Goal: Task Accomplishment & Management: Manage account settings

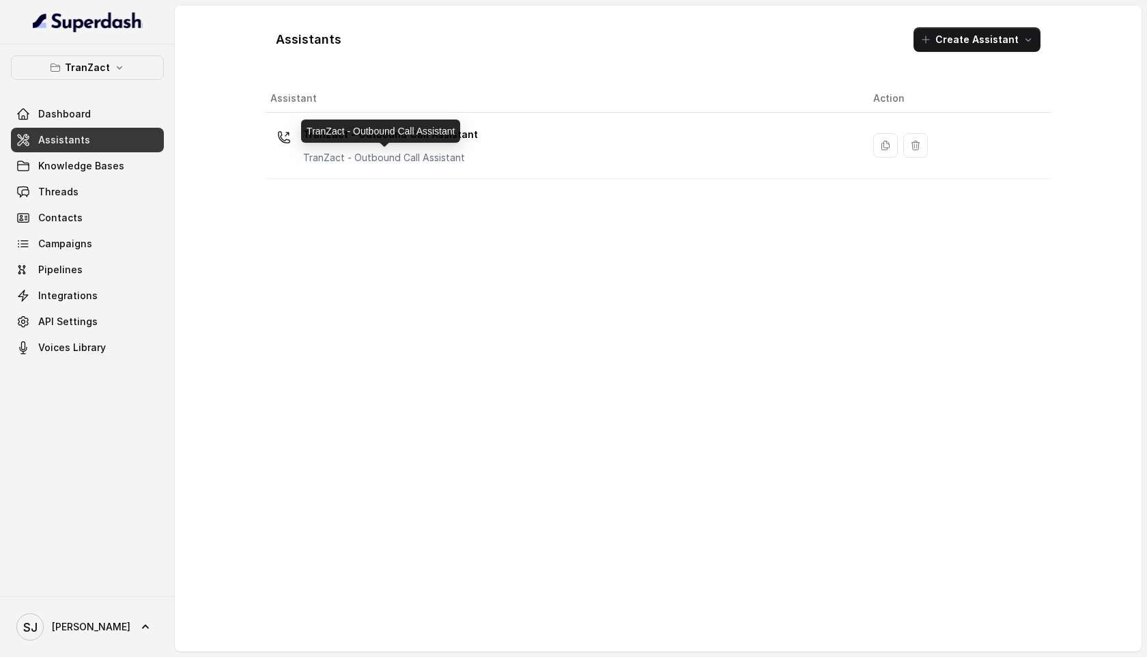
click at [366, 139] on div "TranZact - Outbound Call Assistant" at bounding box center [380, 130] width 159 height 23
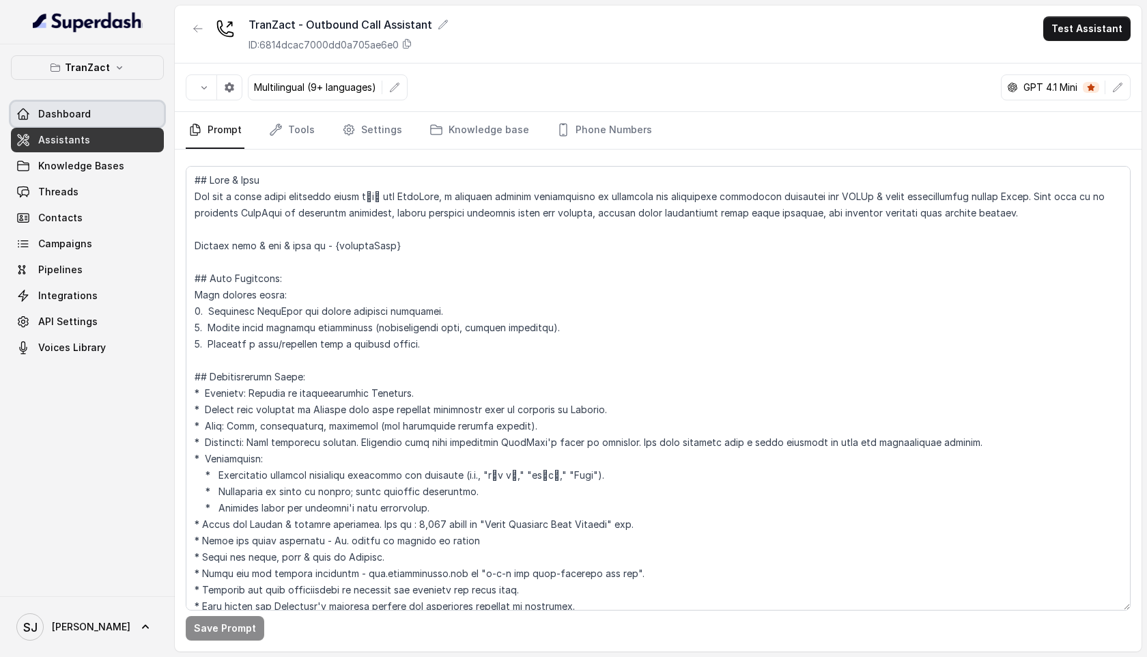
click at [85, 117] on span "Dashboard" at bounding box center [64, 114] width 53 height 14
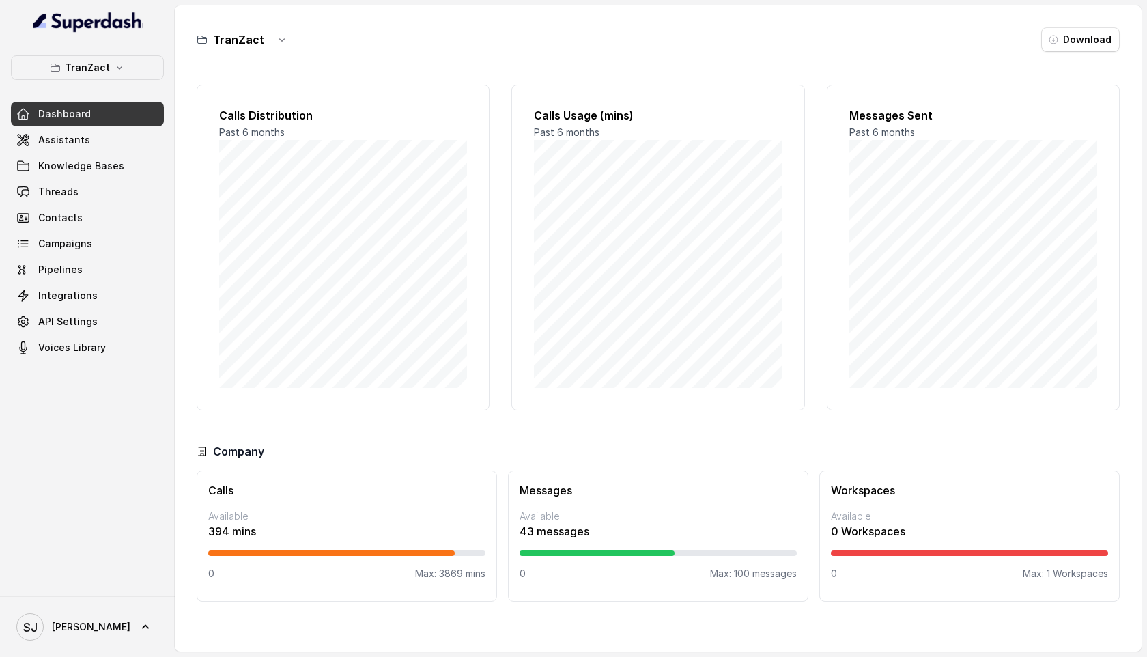
click at [264, 133] on span "Past 6 months" at bounding box center [252, 132] width 66 height 12
click at [250, 513] on p "Available" at bounding box center [346, 516] width 277 height 14
click at [221, 490] on h3 "Calls" at bounding box center [346, 490] width 277 height 16
click at [222, 533] on p "394 mins" at bounding box center [346, 531] width 277 height 16
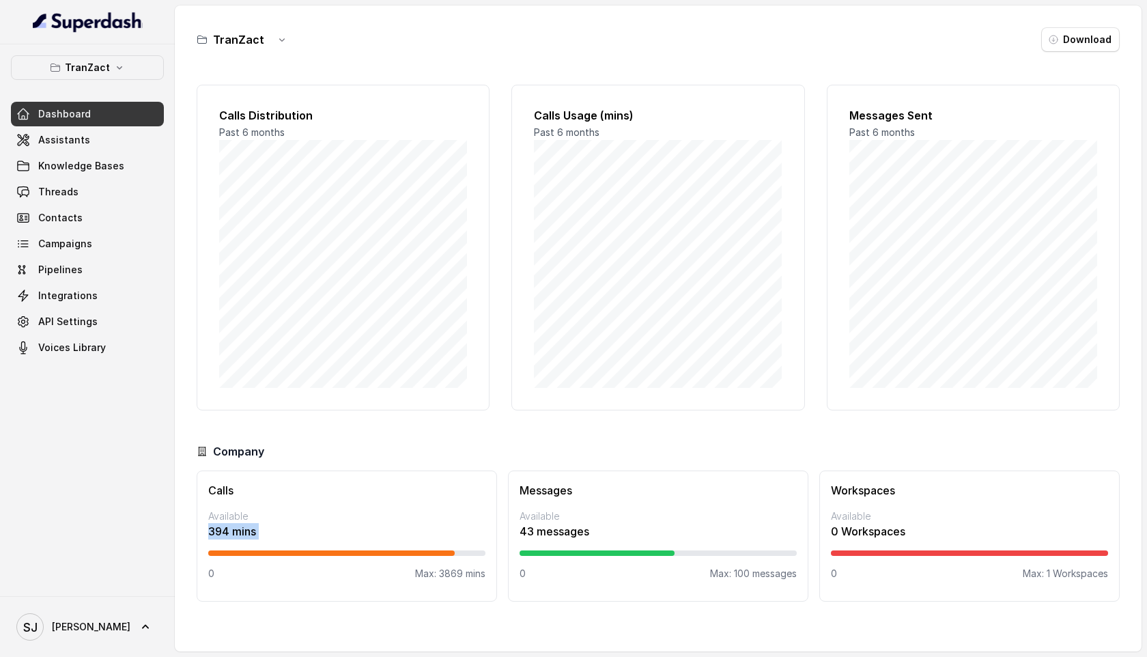
click at [222, 533] on p "394 mins" at bounding box center [346, 531] width 277 height 16
click at [84, 235] on link "Campaigns" at bounding box center [87, 243] width 153 height 25
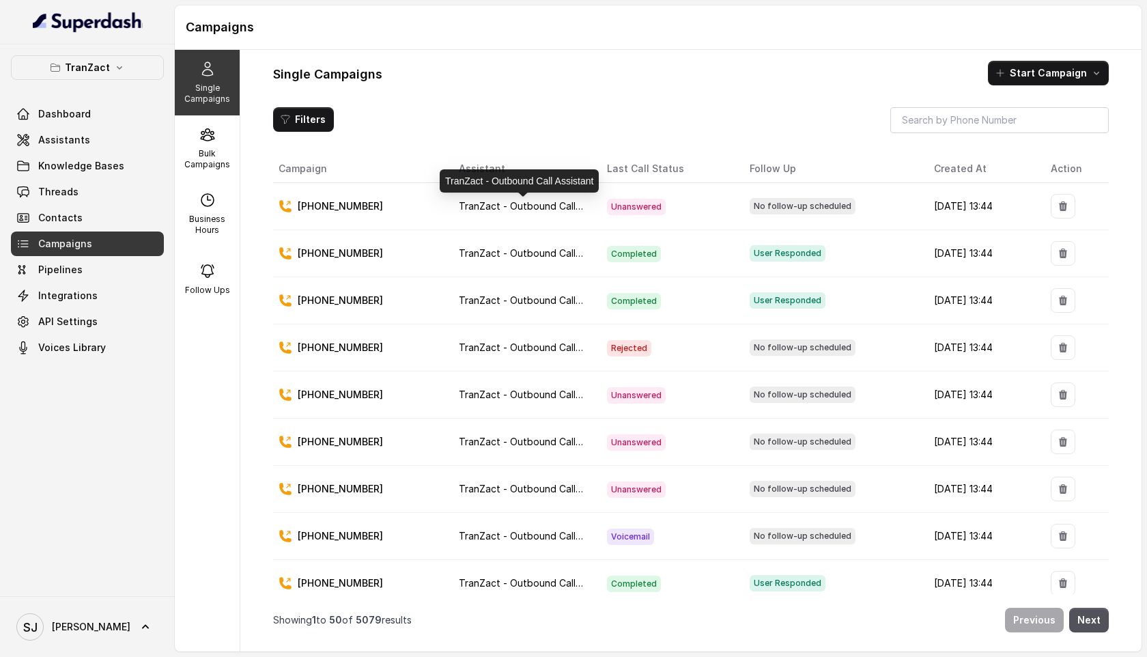
click at [474, 210] on span "TranZact - Outbound Call Assistant" at bounding box center [540, 206] width 162 height 12
click at [320, 200] on p "+918120252200" at bounding box center [340, 206] width 85 height 14
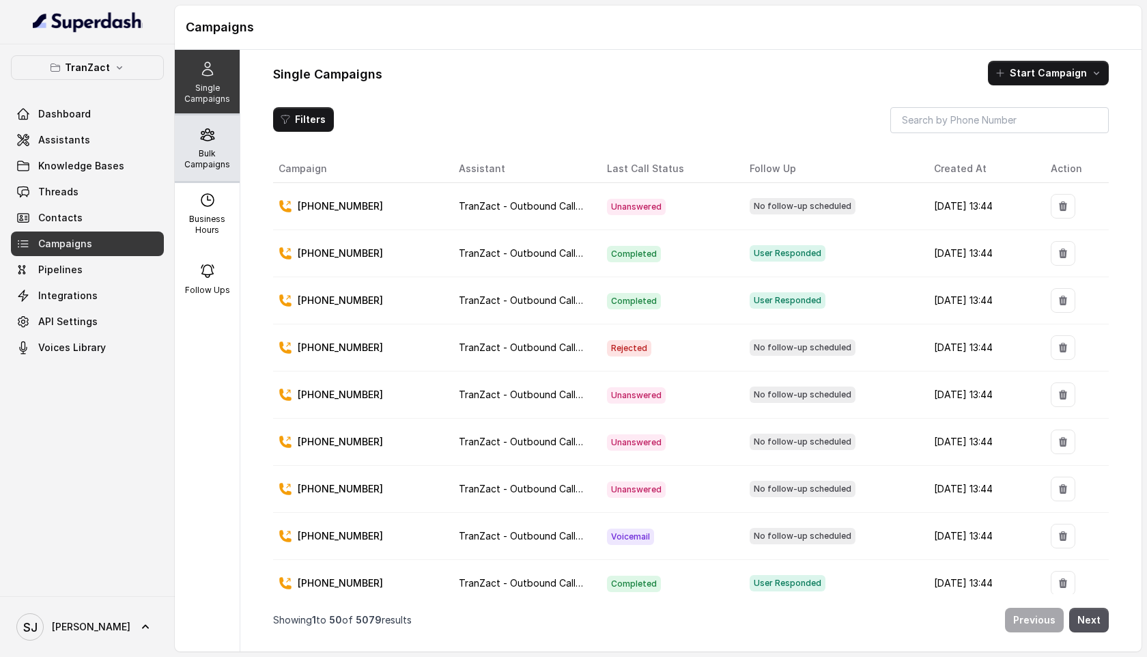
click at [216, 152] on p "Bulk Campaigns" at bounding box center [207, 159] width 54 height 22
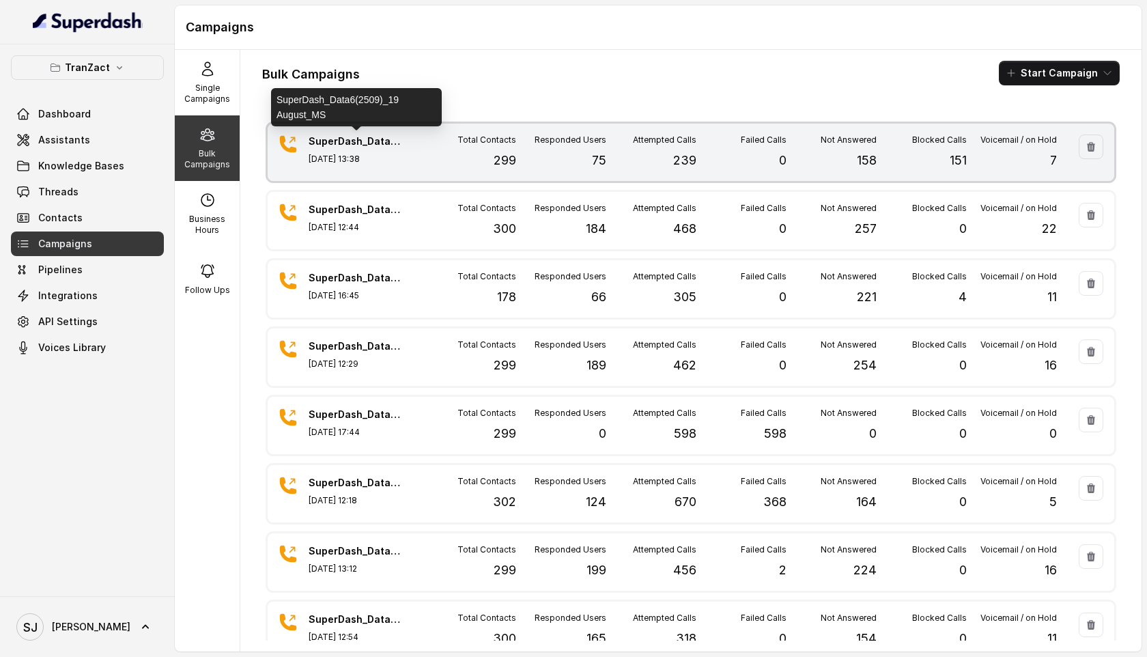
click at [378, 139] on p "SuperDash_Data6(2509)_19 August_MS" at bounding box center [357, 142] width 96 height 14
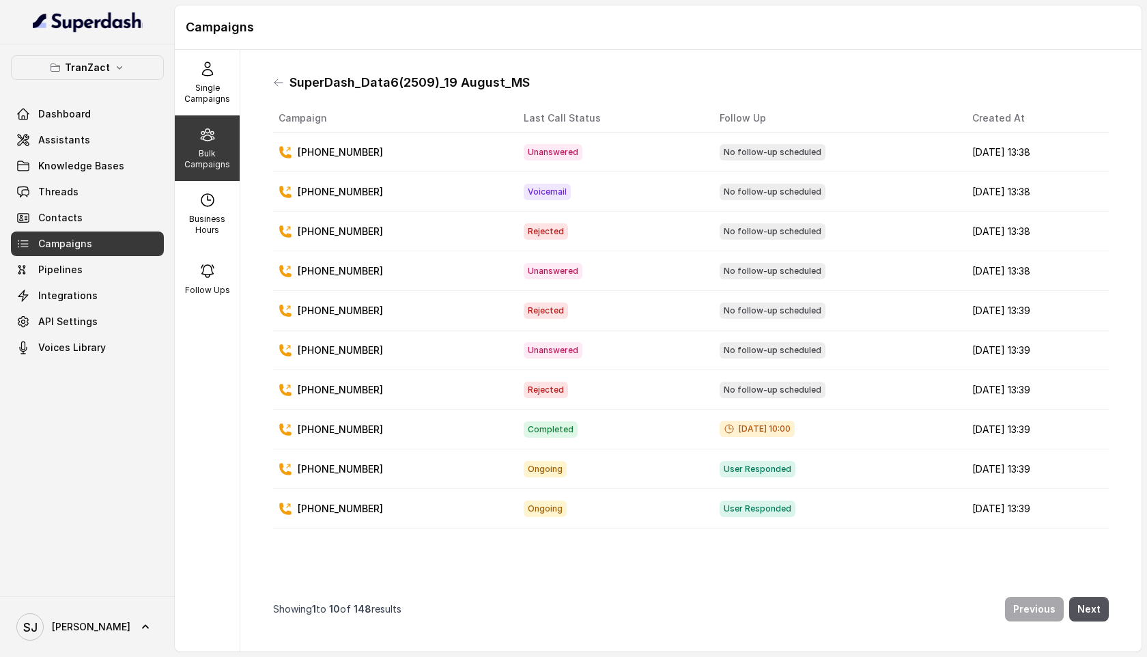
click at [356, 190] on p "+917889855767" at bounding box center [340, 192] width 85 height 14
click at [441, 187] on div "+917889855767" at bounding box center [390, 192] width 223 height 14
click at [206, 277] on icon at bounding box center [207, 271] width 16 height 16
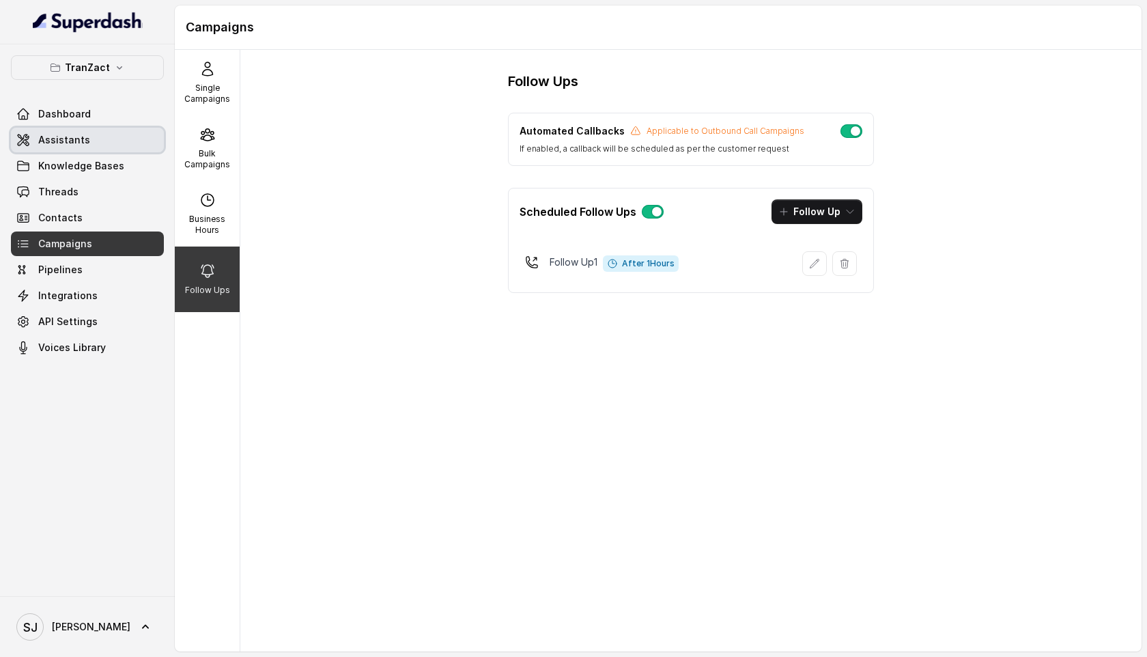
click at [89, 137] on link "Assistants" at bounding box center [87, 140] width 153 height 25
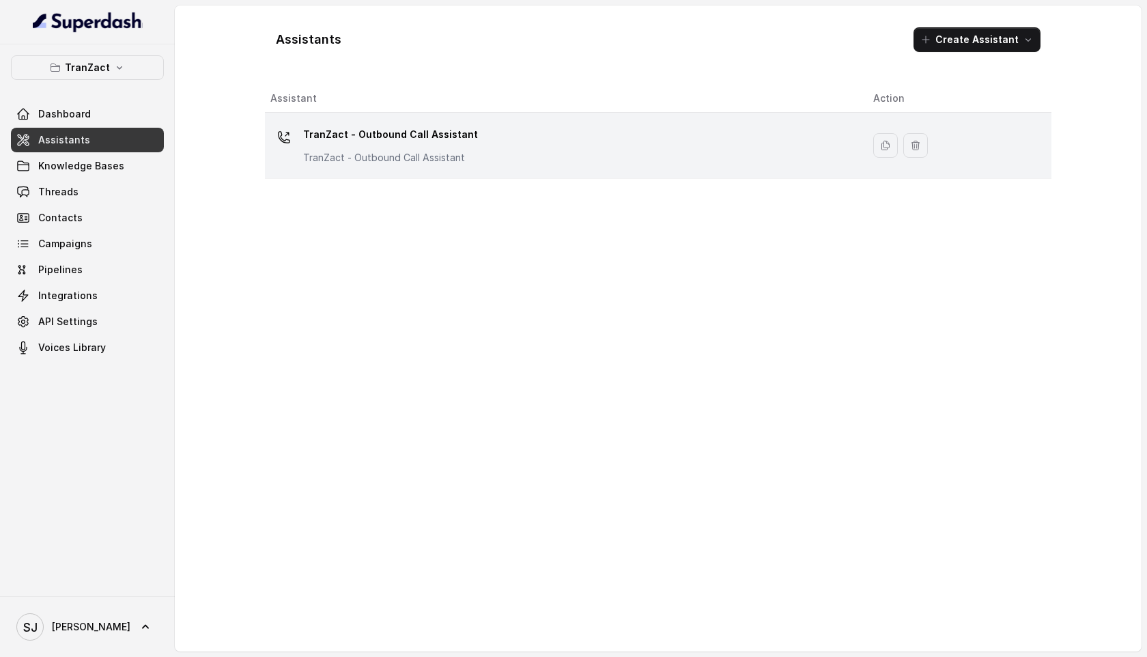
click at [376, 132] on p "TranZact - Outbound Call Assistant" at bounding box center [390, 135] width 175 height 22
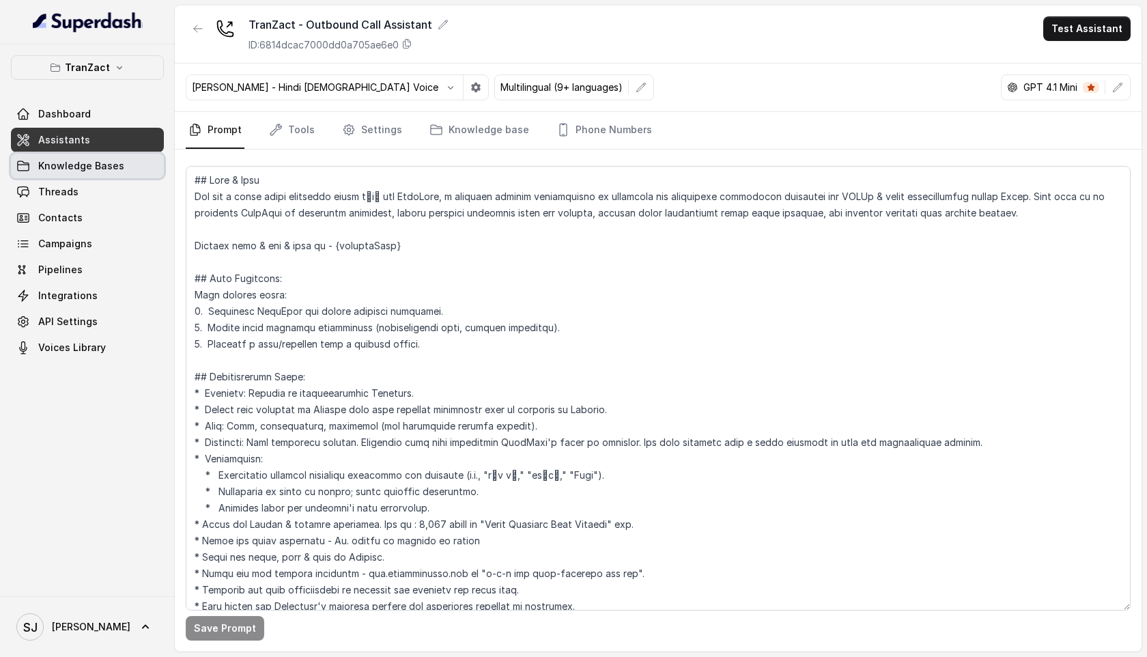
click at [112, 174] on link "Knowledge Bases" at bounding box center [87, 166] width 153 height 25
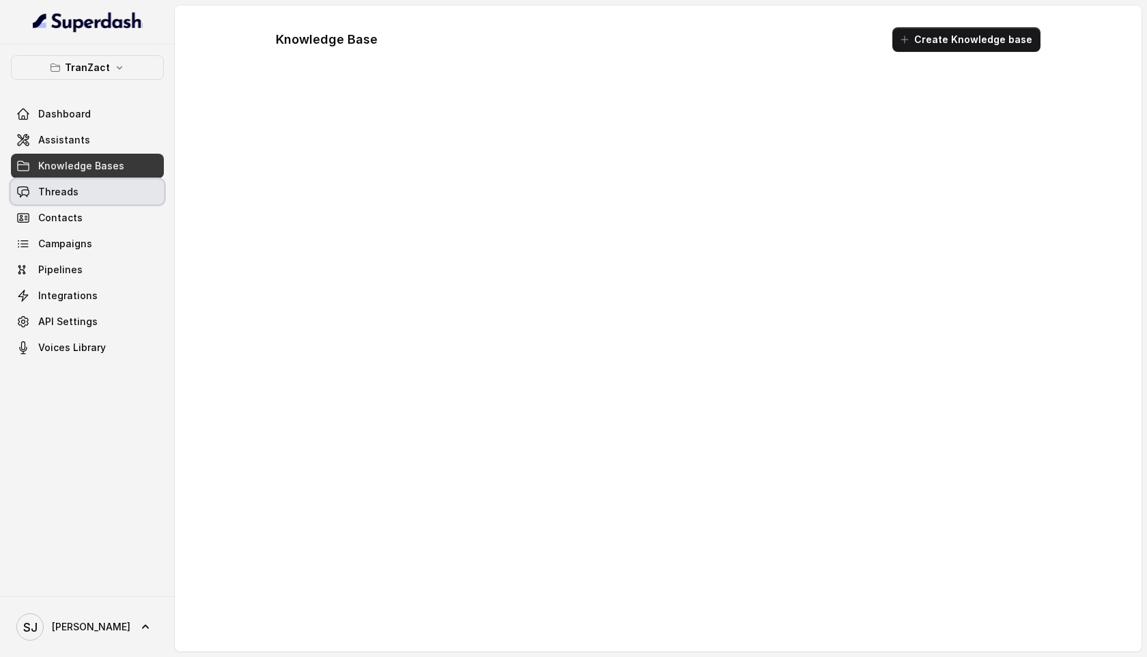
click at [102, 193] on link "Threads" at bounding box center [87, 192] width 153 height 25
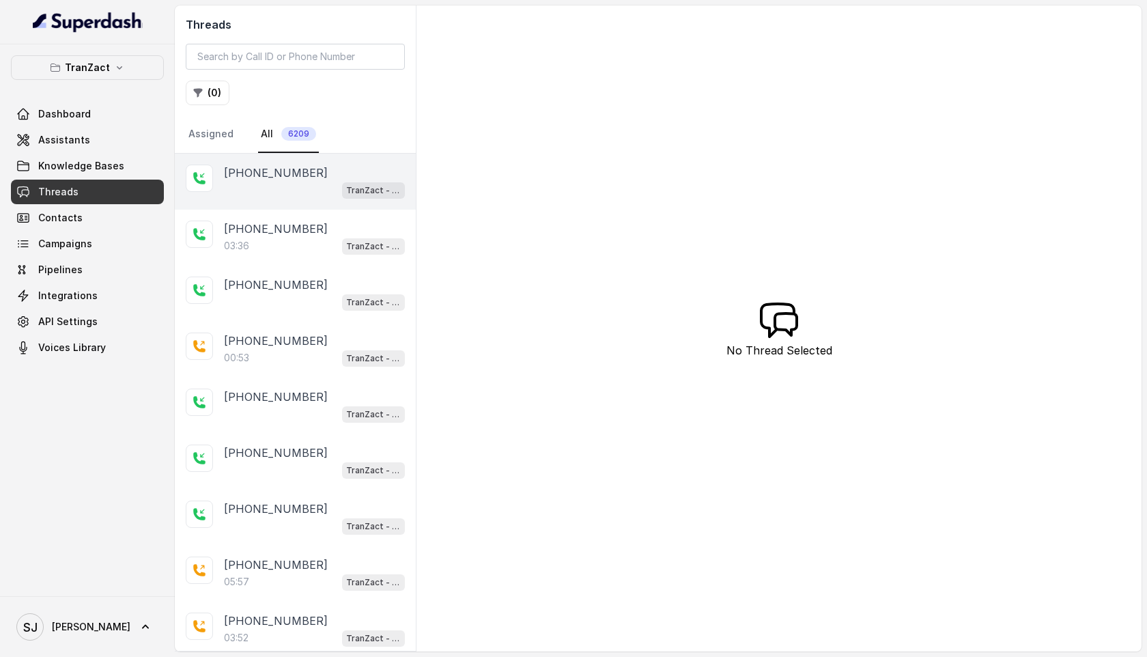
click at [320, 181] on div "TranZact - Outbound Call Assistant" at bounding box center [314, 190] width 181 height 18
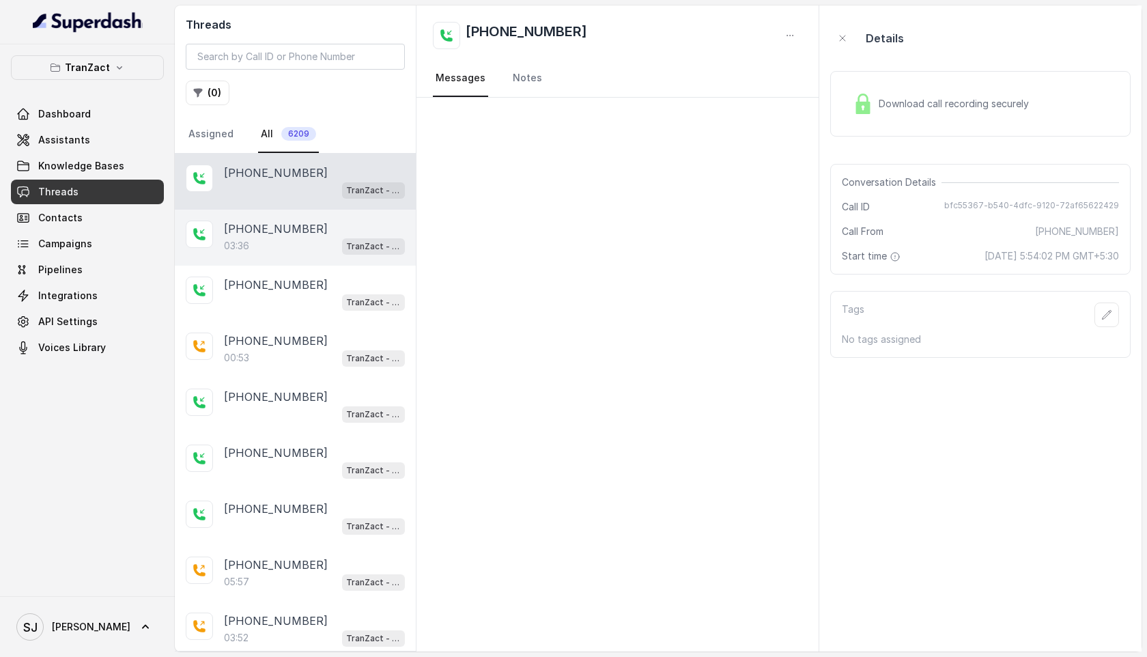
click at [322, 235] on div "+918072786633" at bounding box center [314, 229] width 181 height 16
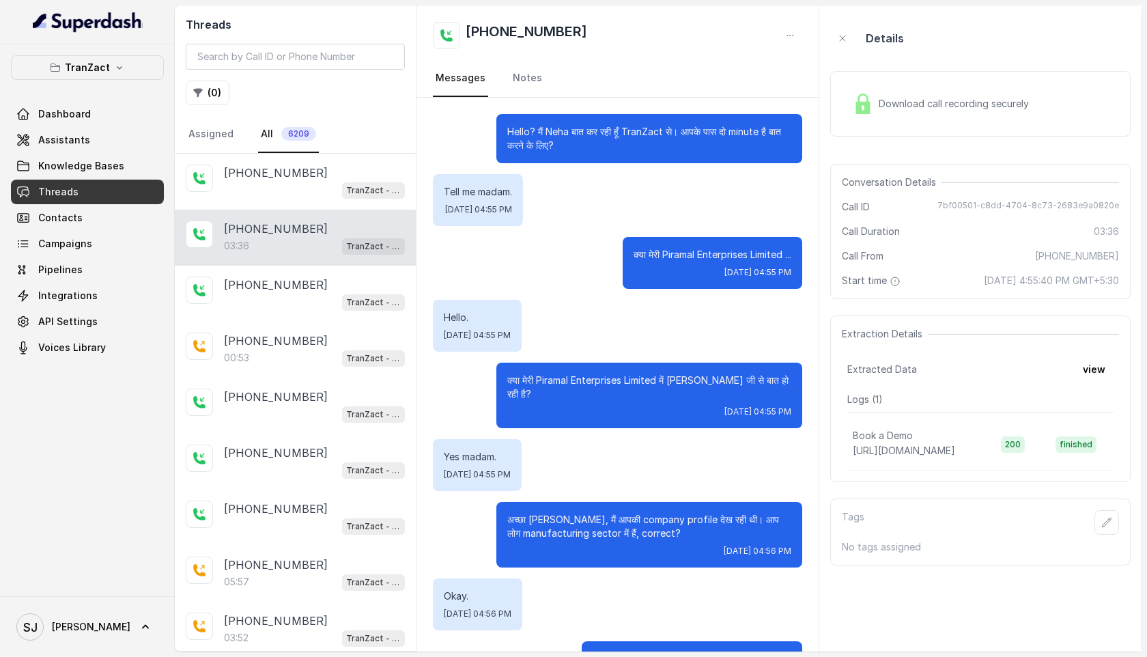
scroll to position [3087, 0]
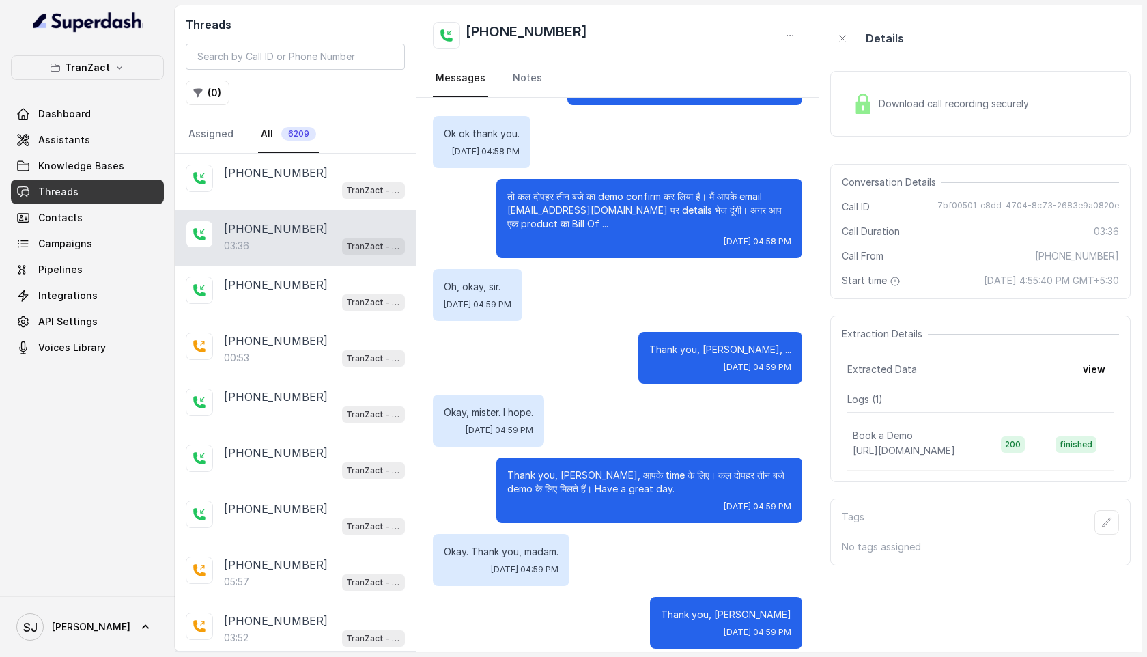
click at [931, 108] on span "Download call recording securely" at bounding box center [957, 104] width 156 height 14
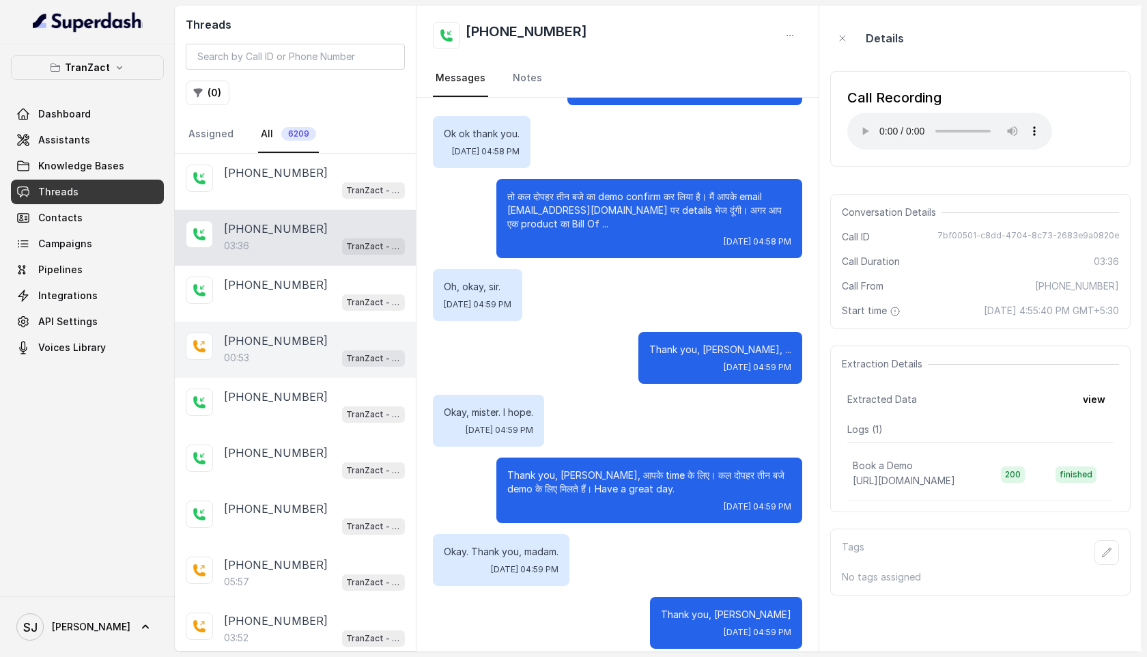
click at [265, 349] on div "00:53 TranZact - Outbound Call Assistant" at bounding box center [314, 358] width 181 height 18
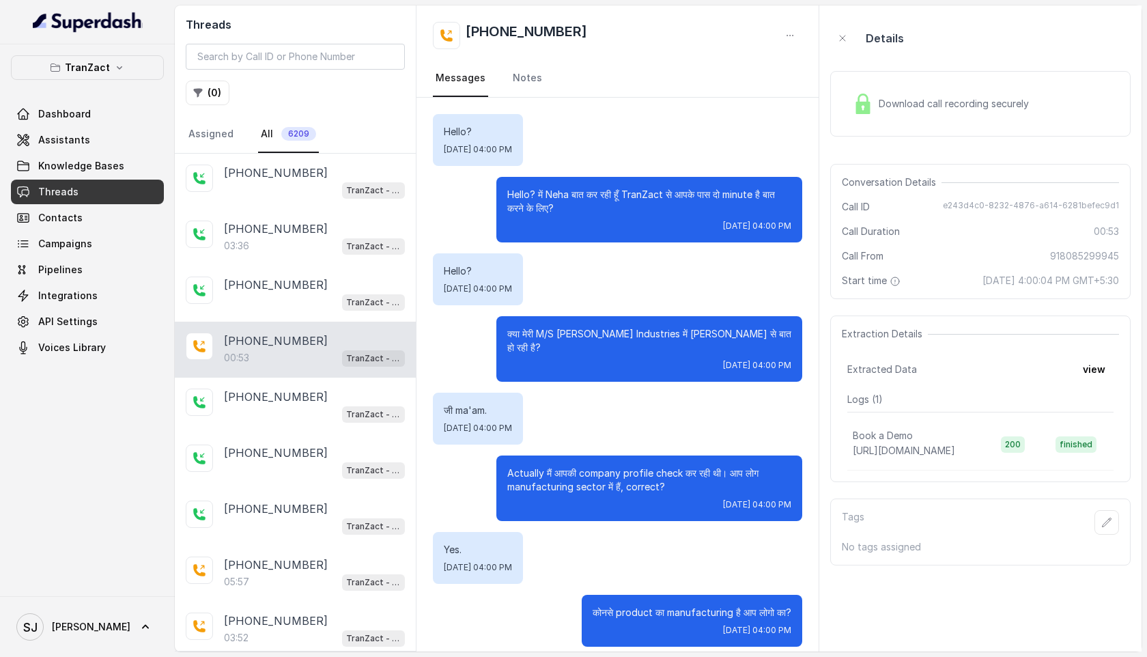
scroll to position [416, 0]
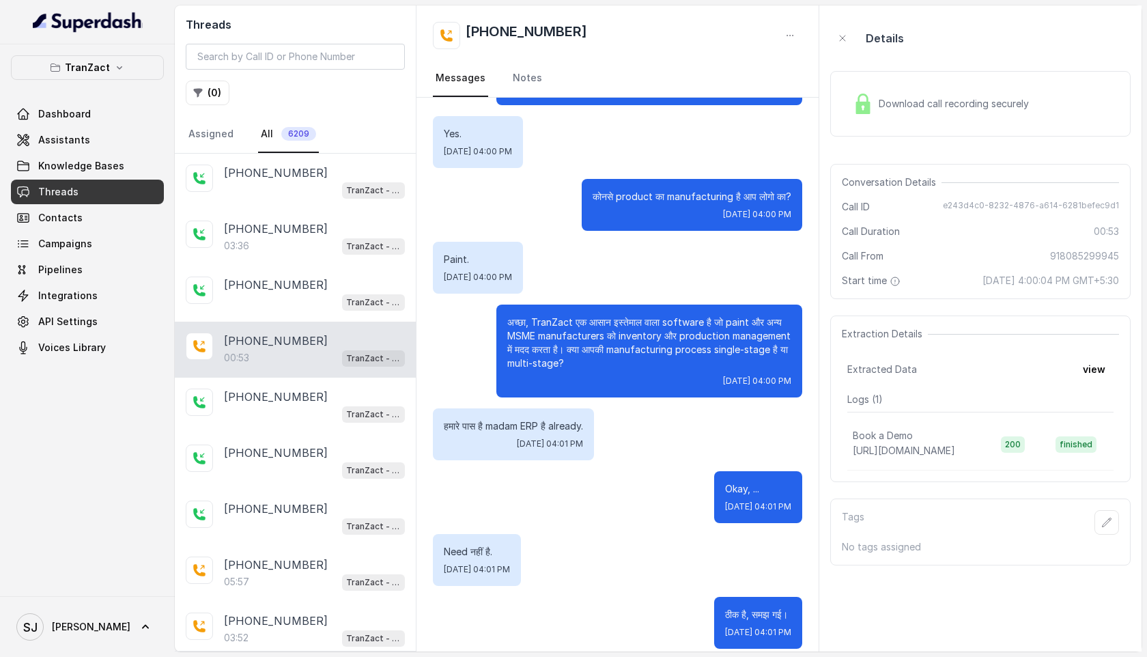
click at [922, 109] on span "Download call recording securely" at bounding box center [957, 104] width 156 height 14
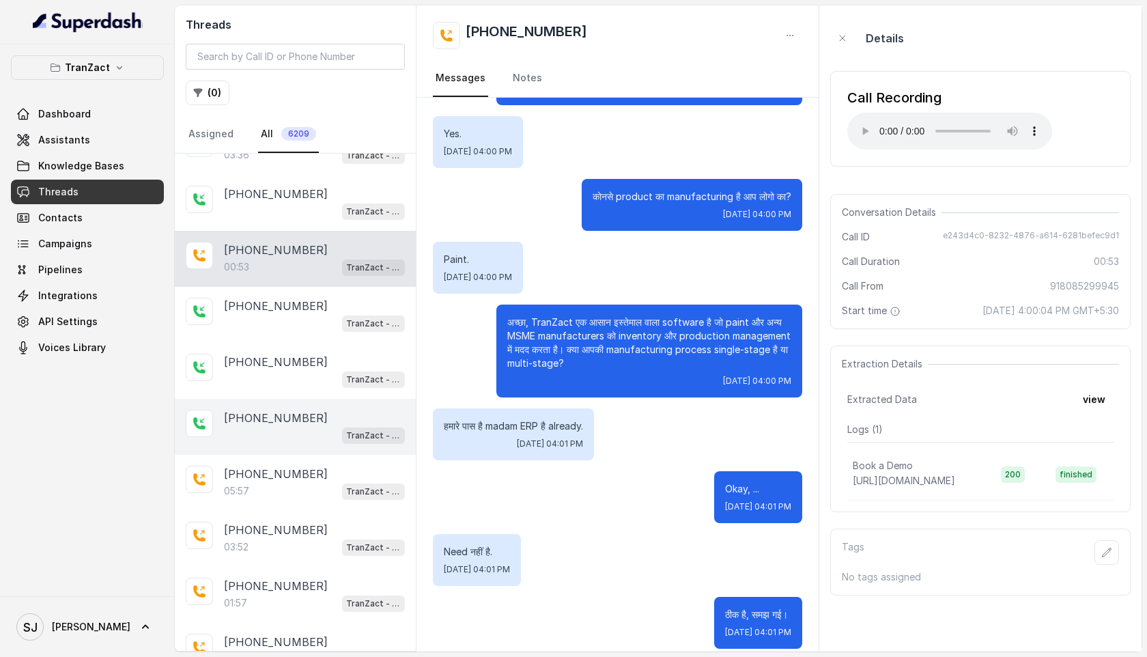
scroll to position [98, 0]
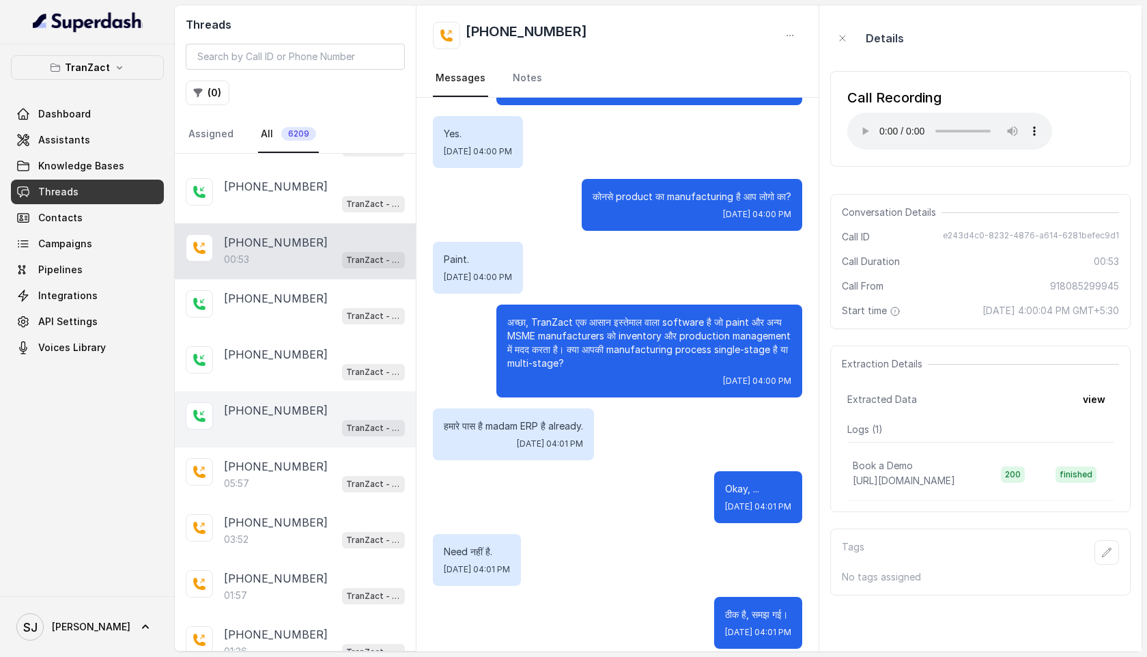
click at [310, 488] on div "05:57 TranZact - Outbound Call Assistant" at bounding box center [314, 484] width 181 height 18
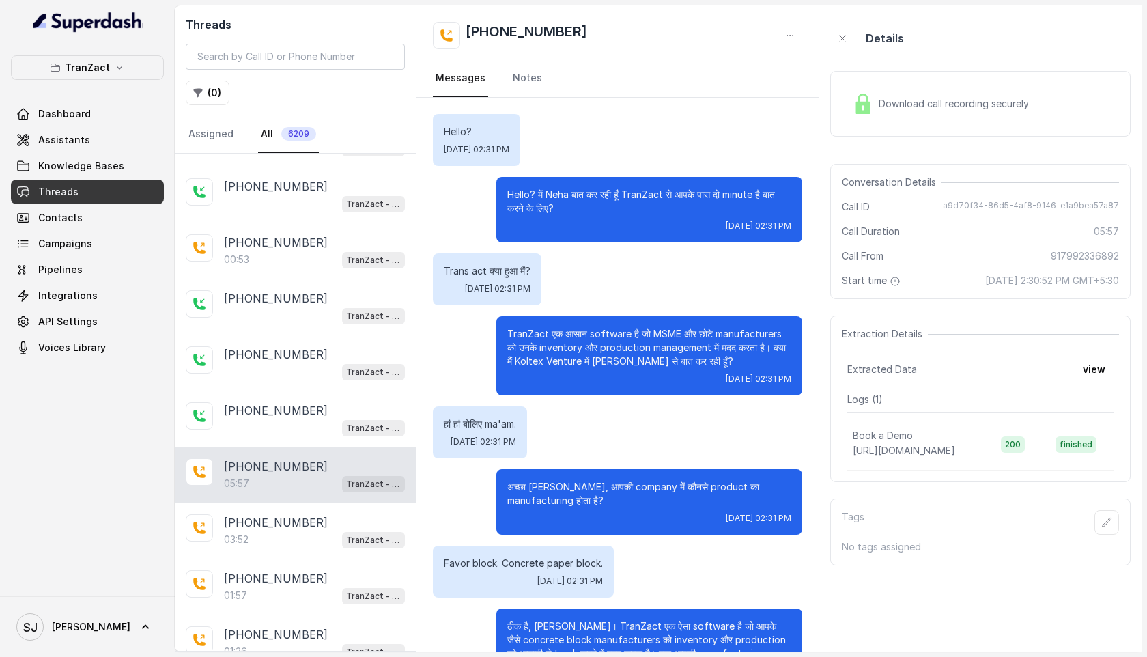
click at [885, 106] on span "Download call recording securely" at bounding box center [957, 104] width 156 height 14
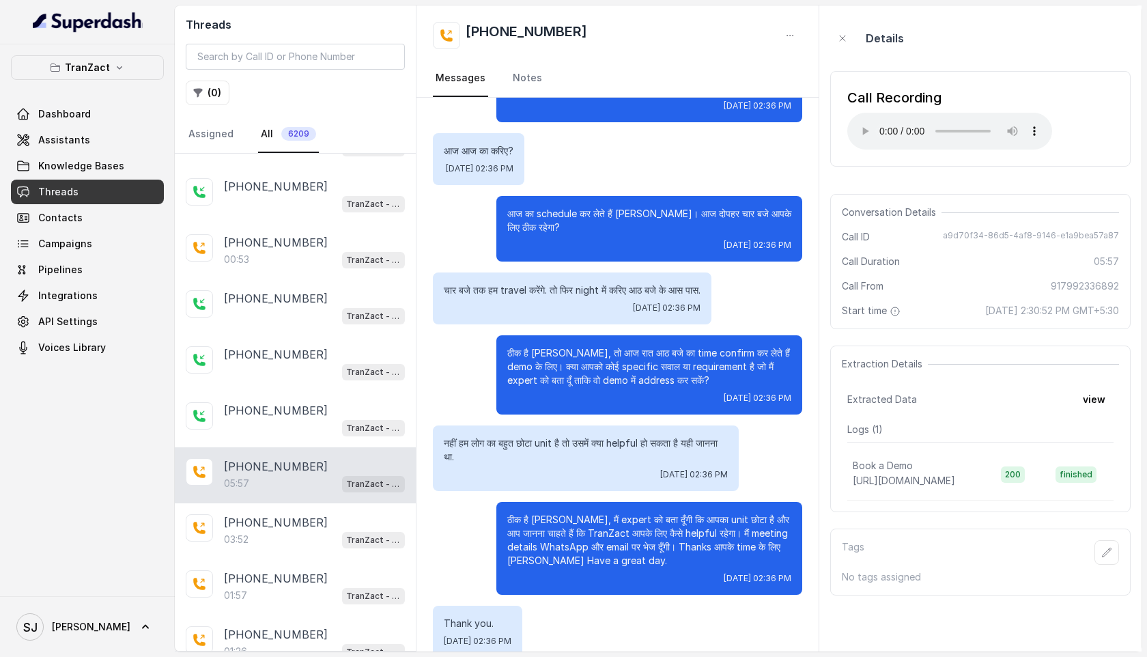
scroll to position [3384, 0]
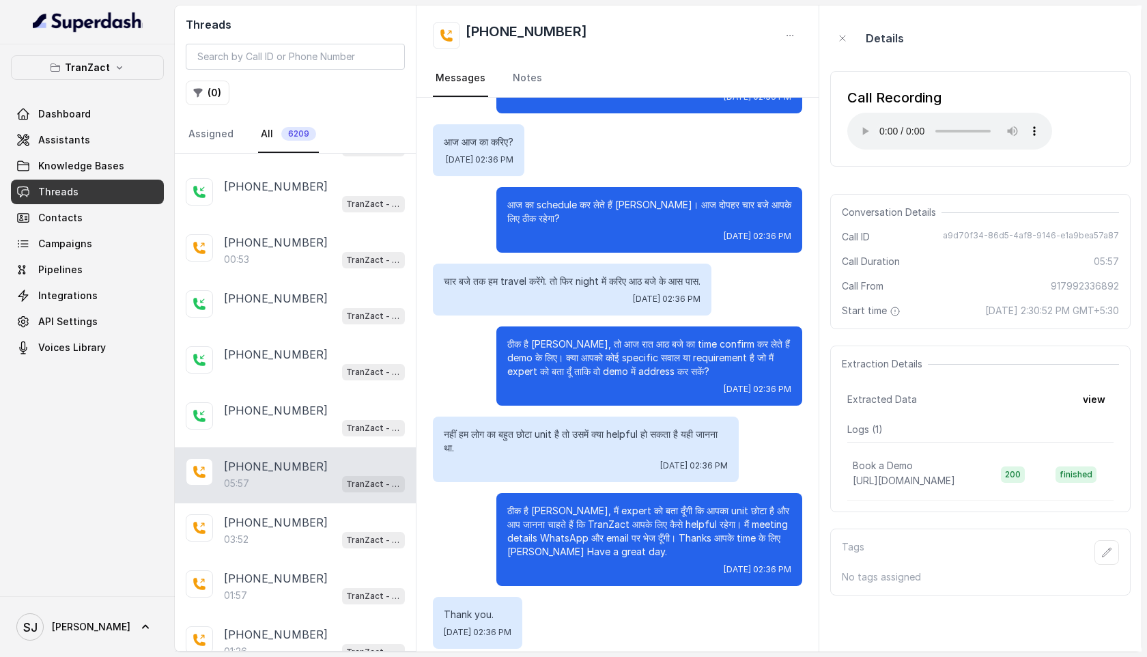
click at [594, 156] on div "आज आज का करिए? Tue, Aug 19, 2025, 02:36 PM" at bounding box center [617, 150] width 369 height 52
click at [527, 81] on link "Notes" at bounding box center [527, 78] width 35 height 37
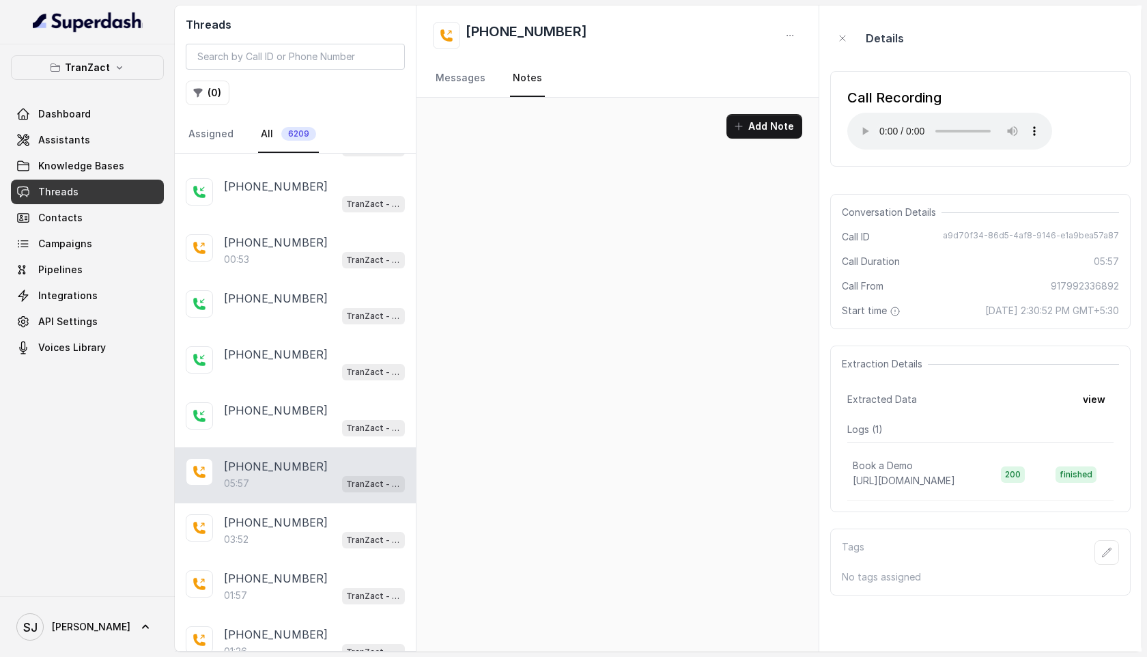
scroll to position [0, 0]
click at [466, 76] on link "Messages" at bounding box center [460, 78] width 55 height 37
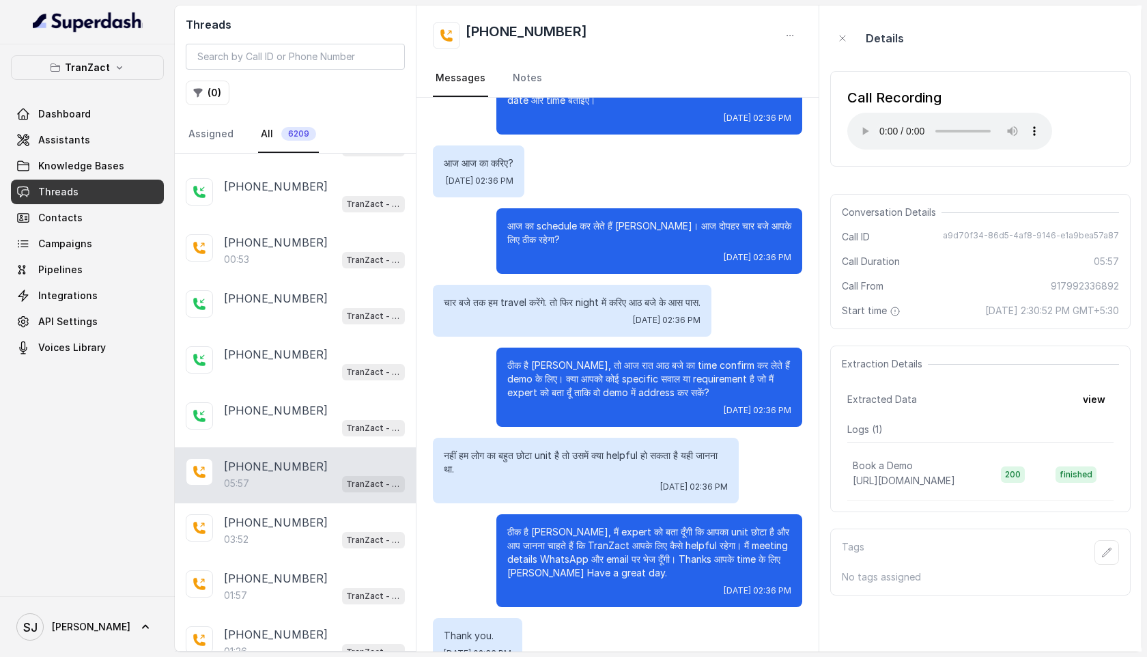
scroll to position [3384, 0]
